Goal: Information Seeking & Learning: Learn about a topic

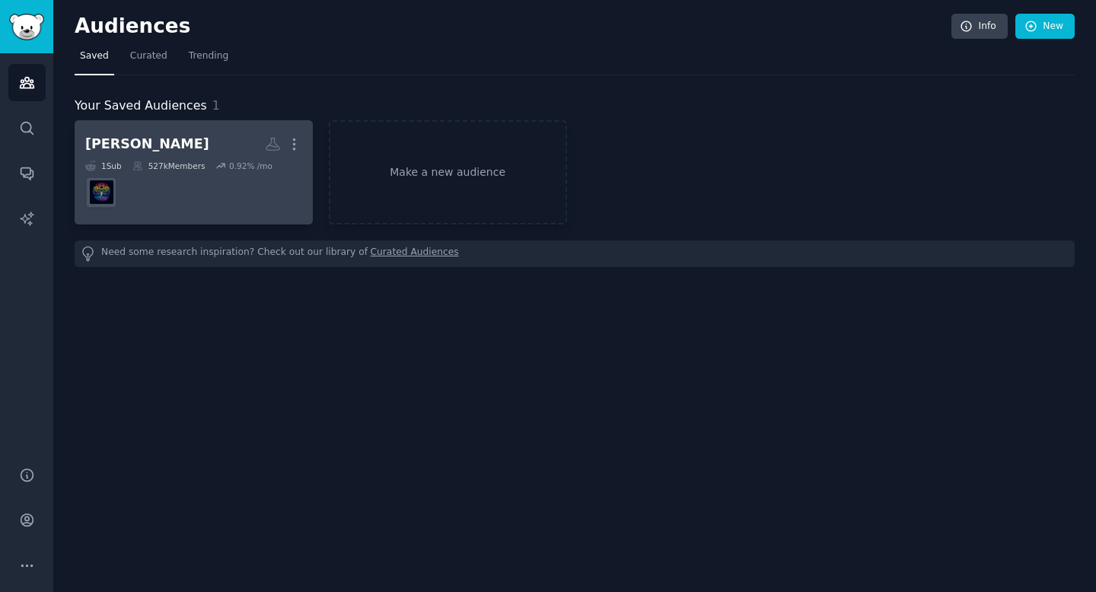
click at [212, 207] on dd at bounding box center [193, 192] width 217 height 43
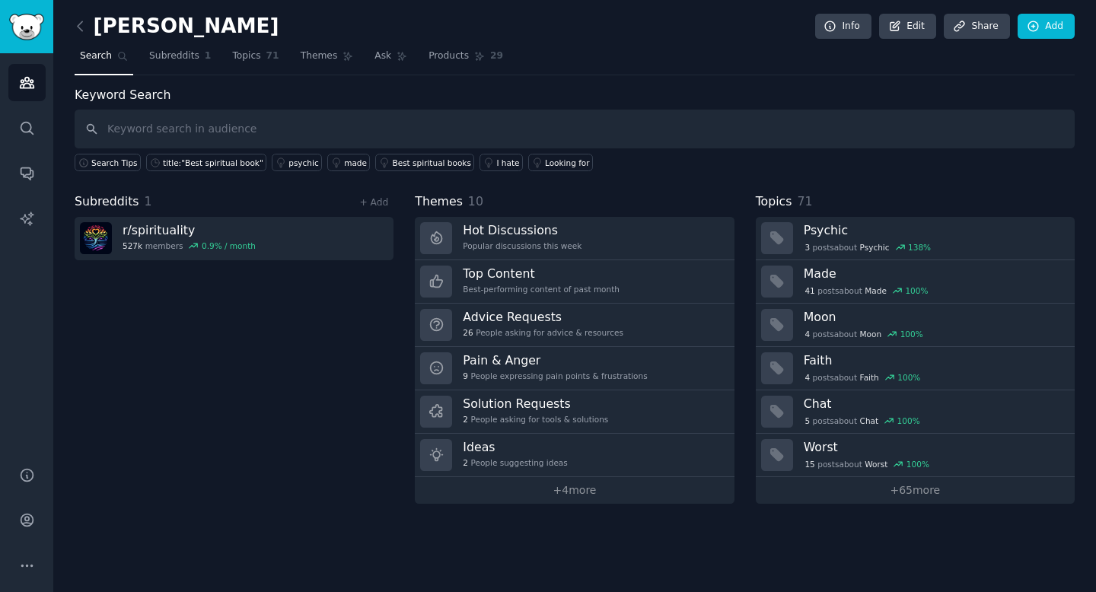
click at [277, 365] on div "Subreddits 1 + Add r/ spirituality 527k members 0.9 % / month" at bounding box center [234, 348] width 319 height 311
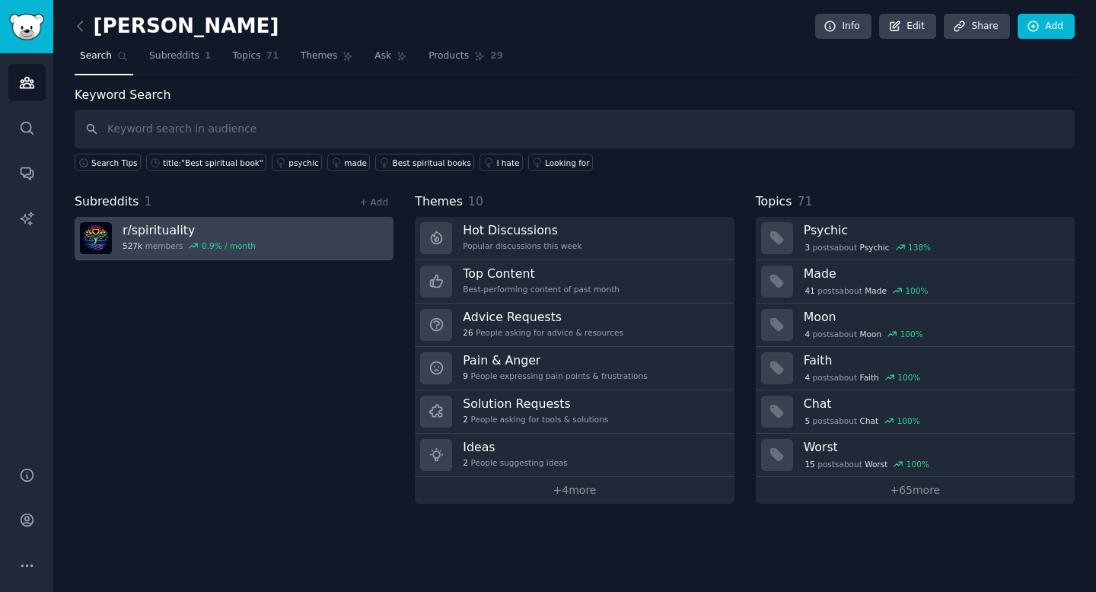
click at [263, 245] on link "r/ spirituality 527k members 0.9 % / month" at bounding box center [234, 238] width 319 height 43
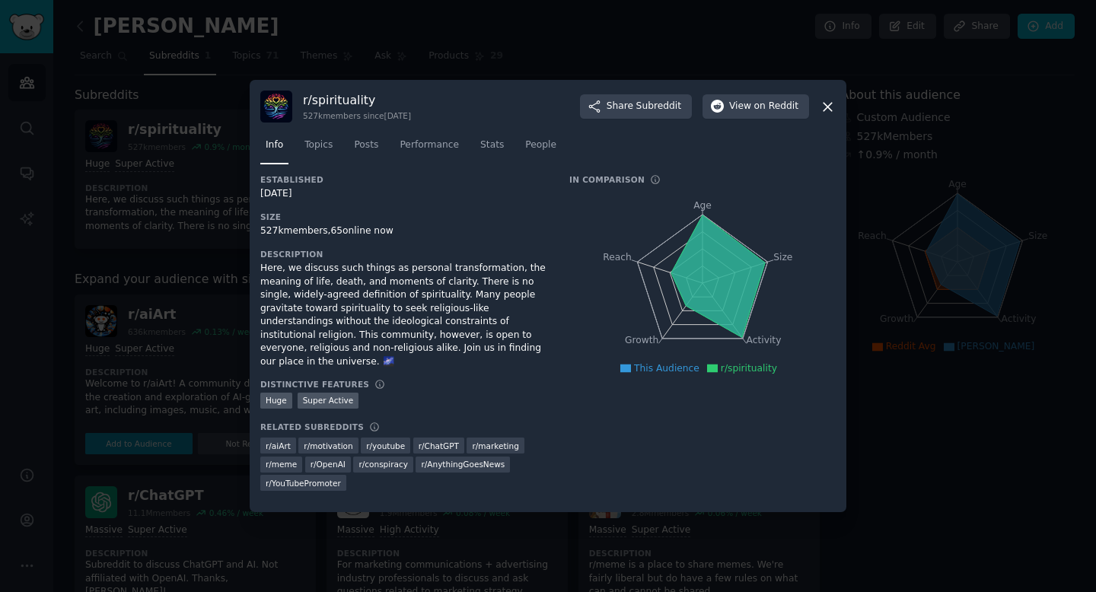
click at [209, 329] on div at bounding box center [548, 296] width 1096 height 592
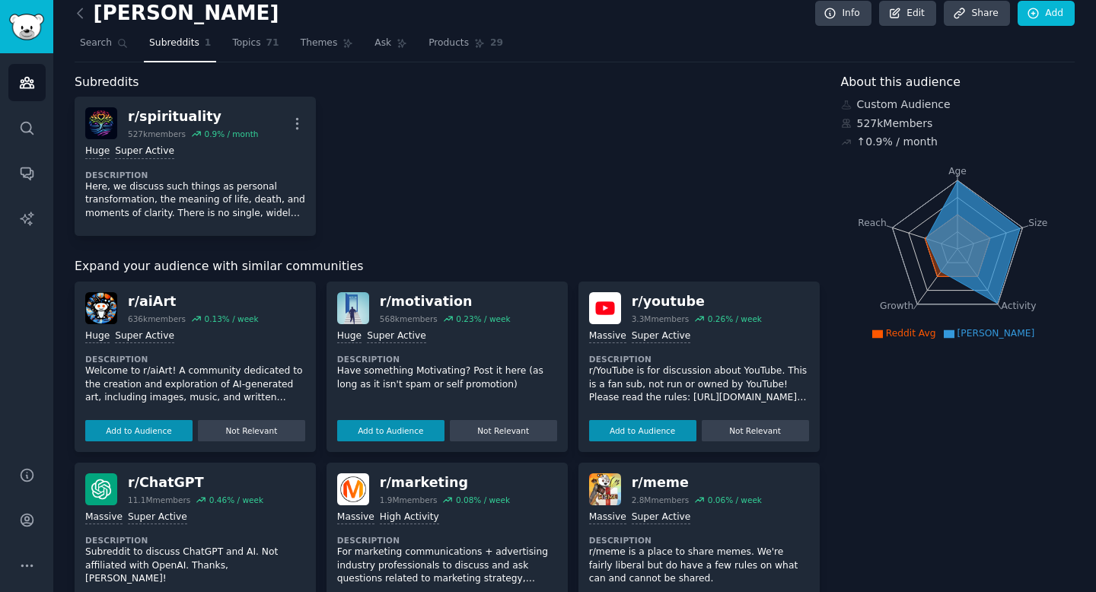
scroll to position [14, 0]
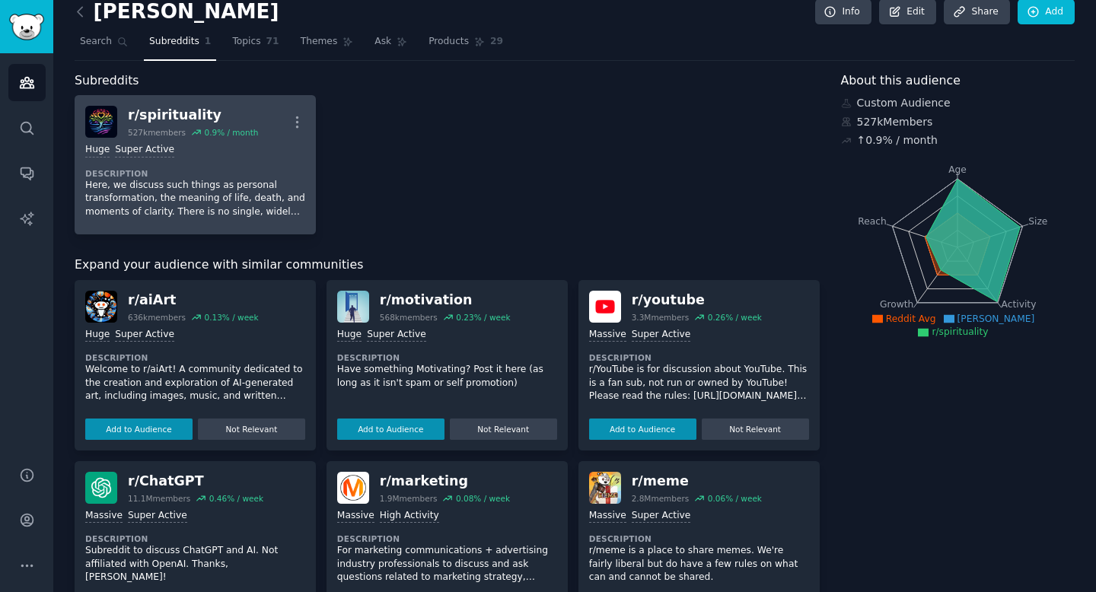
click at [264, 137] on div "r/ spirituality 527k members 0.9 % / month More" at bounding box center [195, 122] width 220 height 32
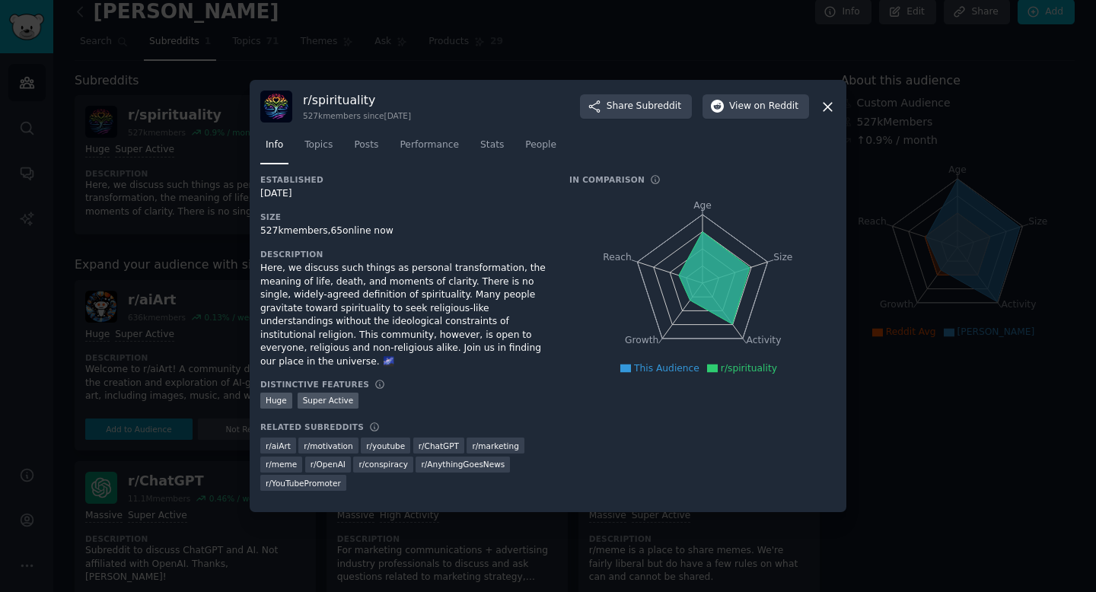
click at [342, 155] on nav "Info Topics Posts Performance Stats People" at bounding box center [547, 148] width 575 height 31
click at [333, 152] on span "Topics" at bounding box center [318, 146] width 28 height 14
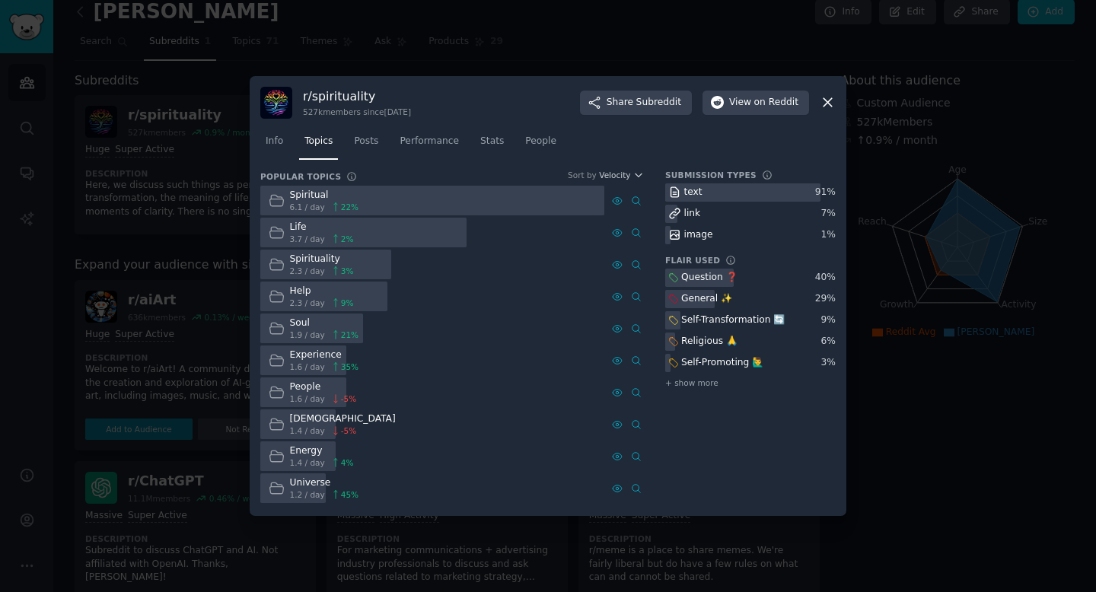
click at [359, 198] on div "Spiritual 6.1 / day 22 %" at bounding box center [313, 201] width 107 height 30
click at [375, 148] on span "Posts" at bounding box center [366, 142] width 24 height 14
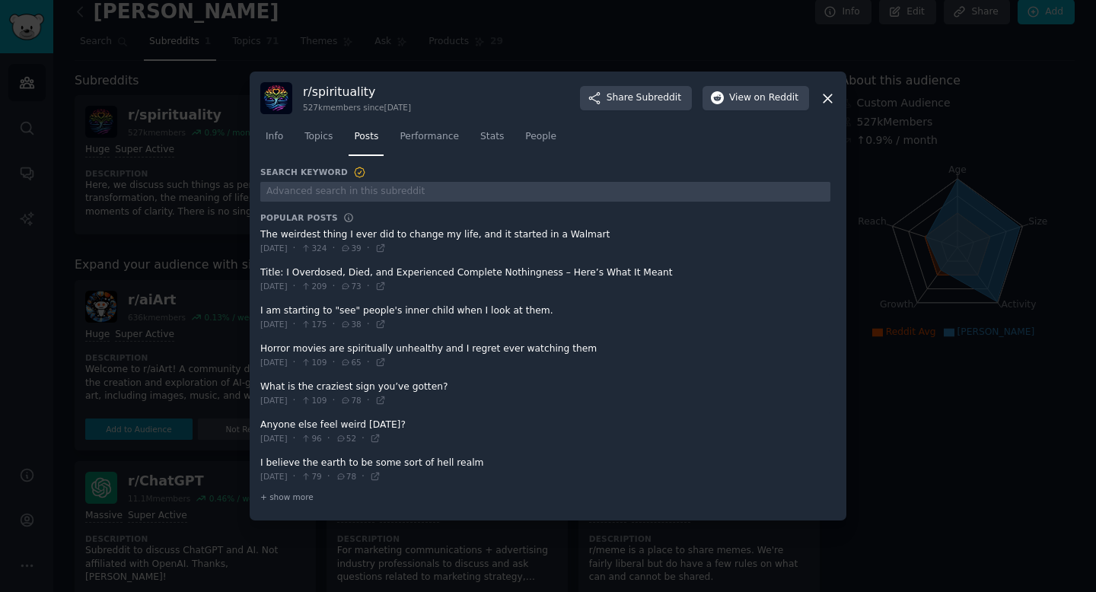
click at [440, 237] on span at bounding box center [545, 241] width 570 height 37
click at [416, 238] on span at bounding box center [545, 241] width 570 height 37
click at [361, 252] on span "39" at bounding box center [350, 248] width 21 height 11
click at [327, 244] on span "324" at bounding box center [314, 248] width 26 height 11
click at [295, 238] on span at bounding box center [545, 241] width 570 height 37
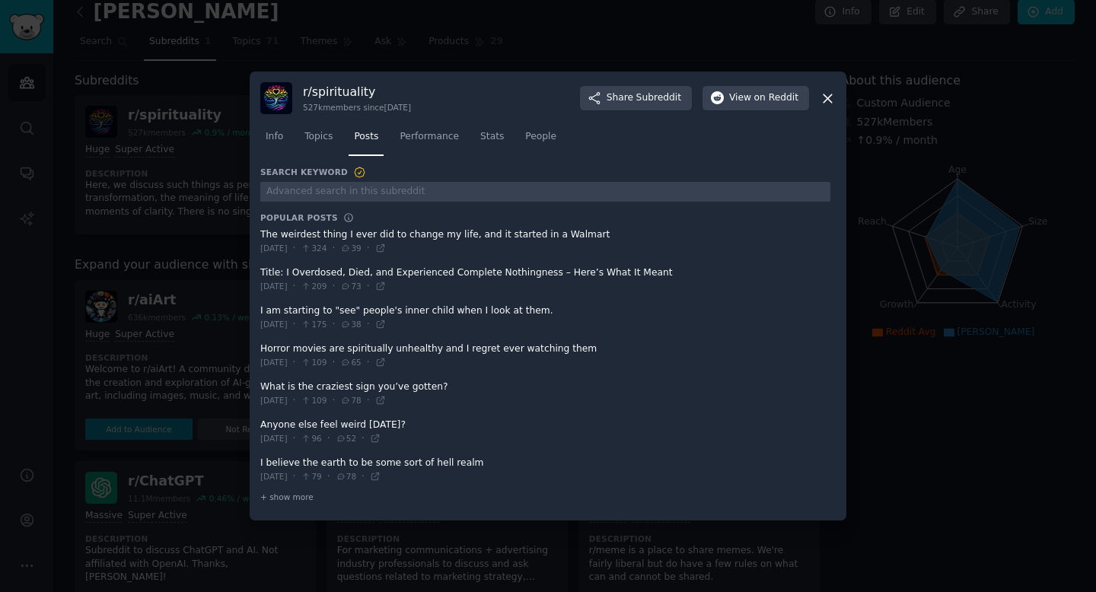
click at [295, 238] on span at bounding box center [545, 241] width 570 height 37
click at [510, 135] on nav "Info Topics Posts Performance Stats People" at bounding box center [547, 140] width 575 height 31
click at [493, 136] on span "Stats" at bounding box center [492, 137] width 24 height 14
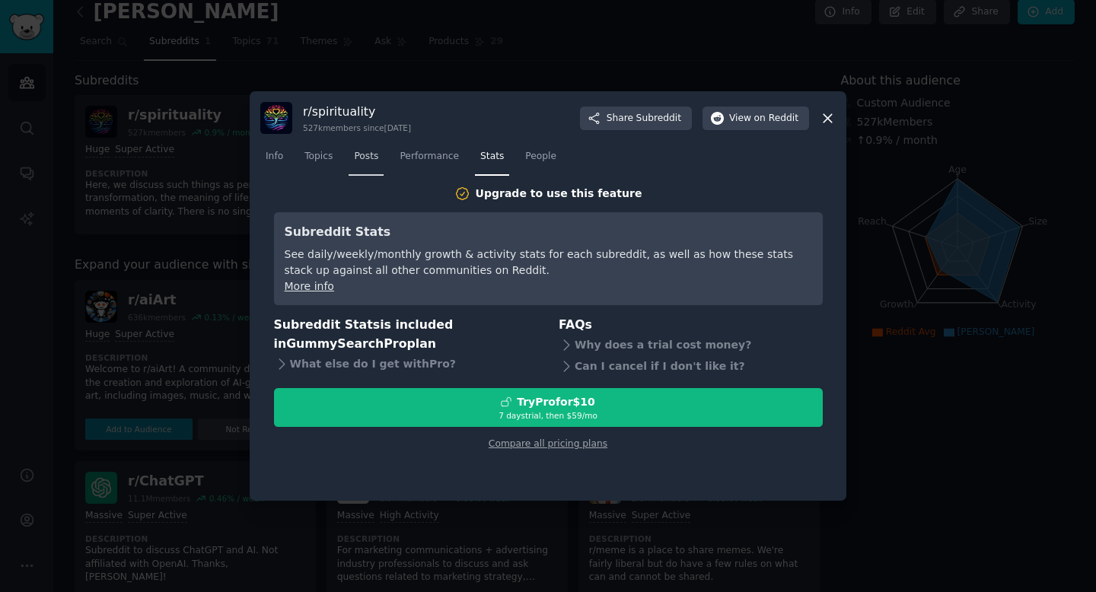
click at [373, 159] on span "Posts" at bounding box center [366, 157] width 24 height 14
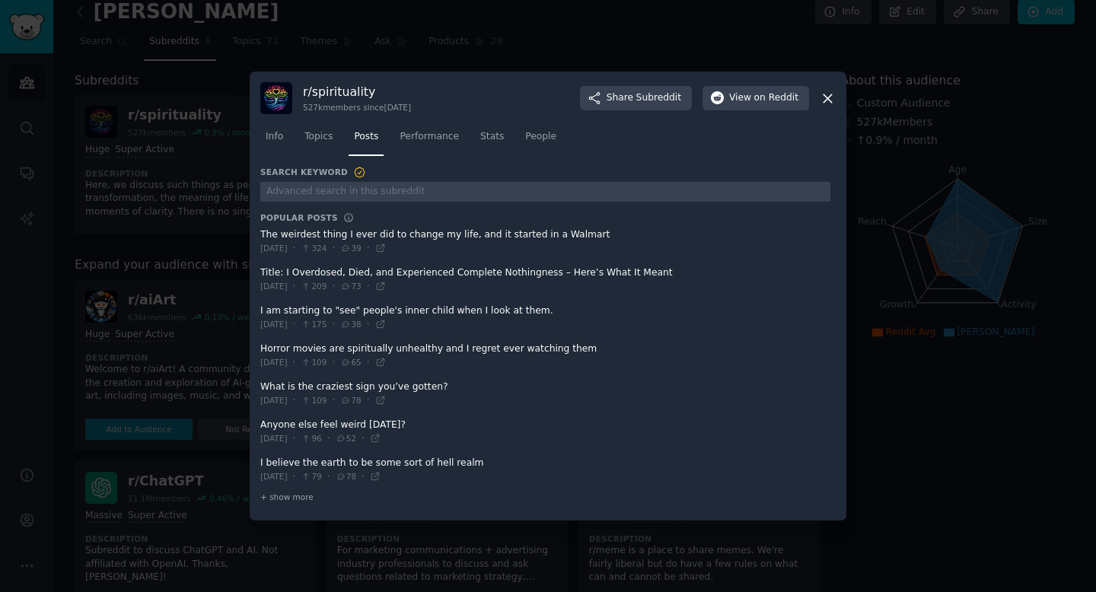
click at [327, 252] on span "324" at bounding box center [314, 248] width 26 height 11
click at [339, 293] on span at bounding box center [545, 279] width 570 height 37
click at [351, 282] on icon at bounding box center [345, 286] width 11 height 8
click at [414, 279] on span at bounding box center [545, 279] width 570 height 37
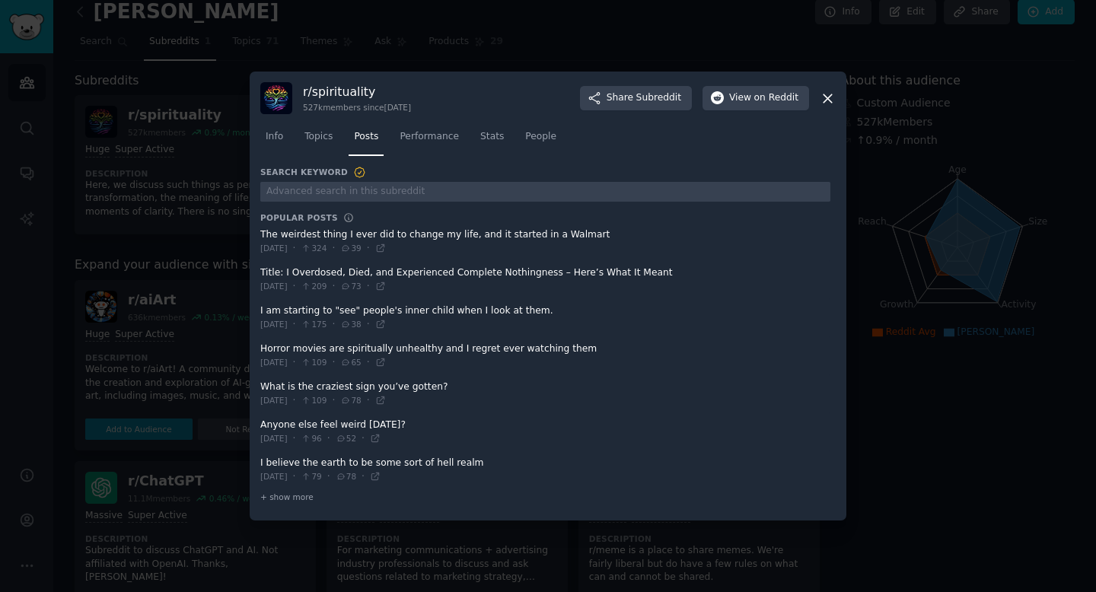
click at [606, 280] on span at bounding box center [545, 279] width 570 height 37
click at [631, 273] on span at bounding box center [545, 279] width 570 height 37
click at [559, 238] on span at bounding box center [545, 241] width 570 height 37
click at [882, 152] on div at bounding box center [548, 296] width 1096 height 592
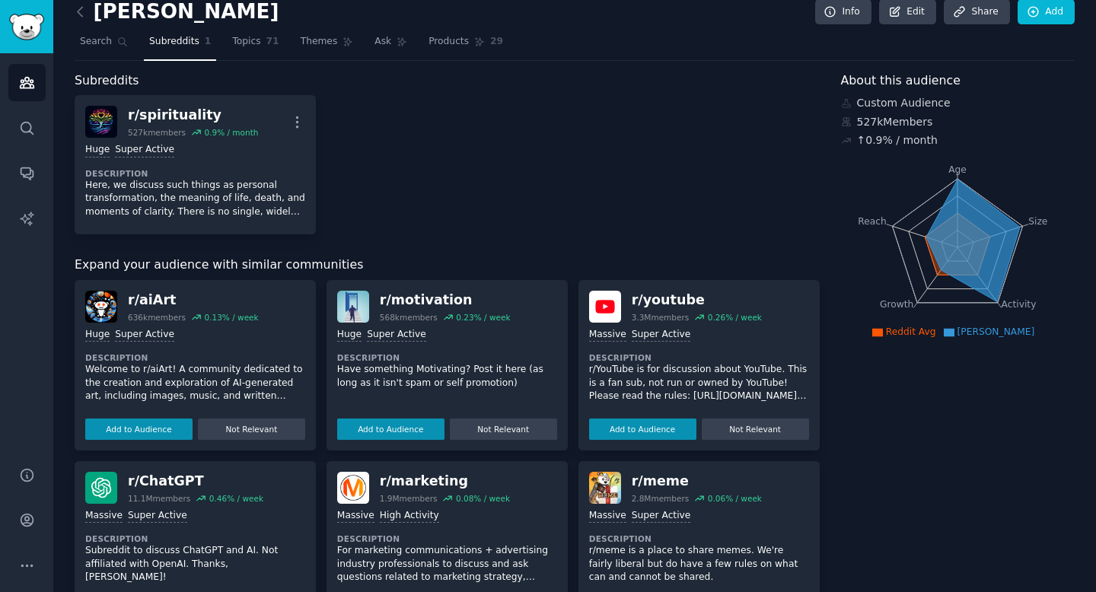
scroll to position [24, 0]
